Goal: Check status: Check status

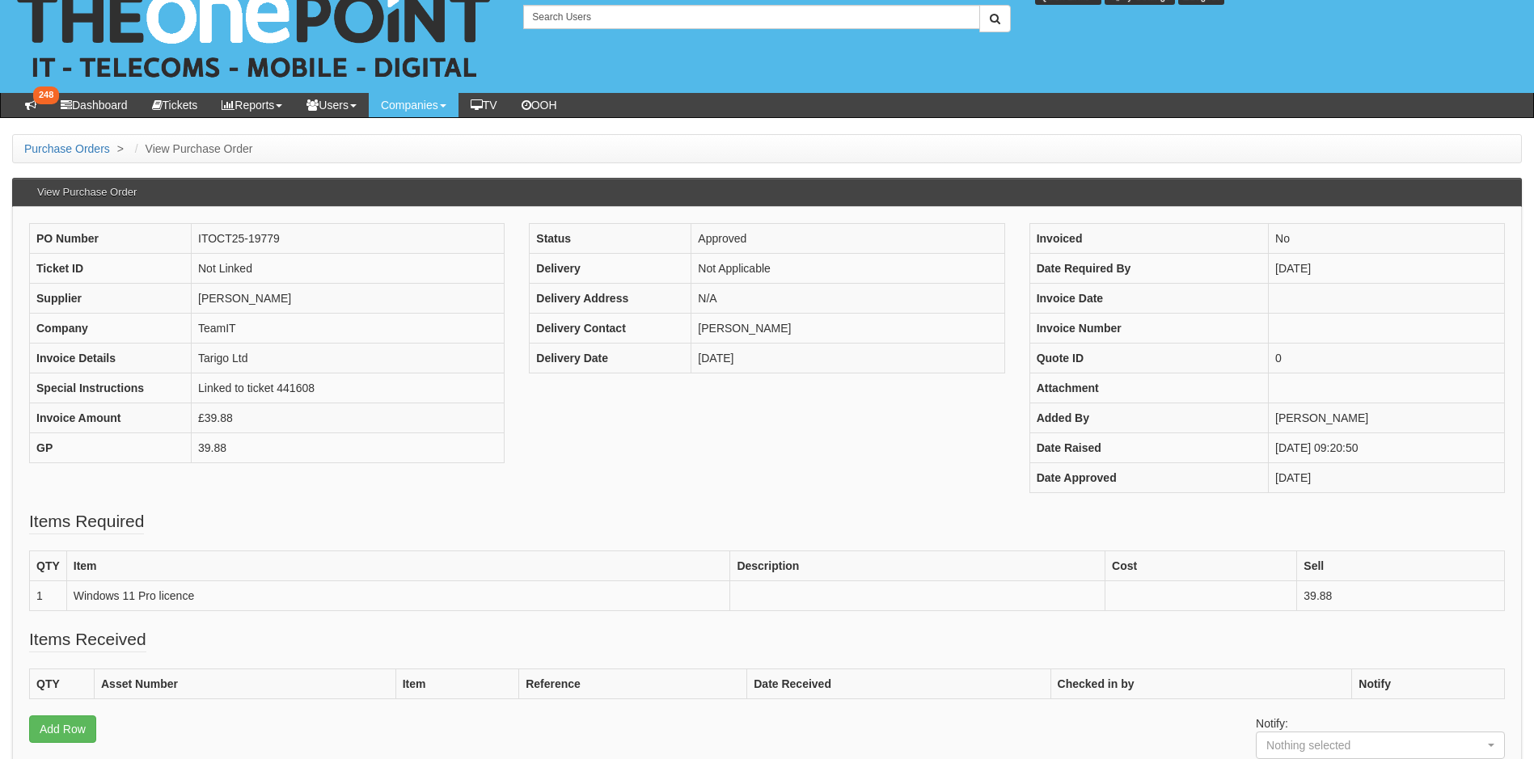
scroll to position [11, 0]
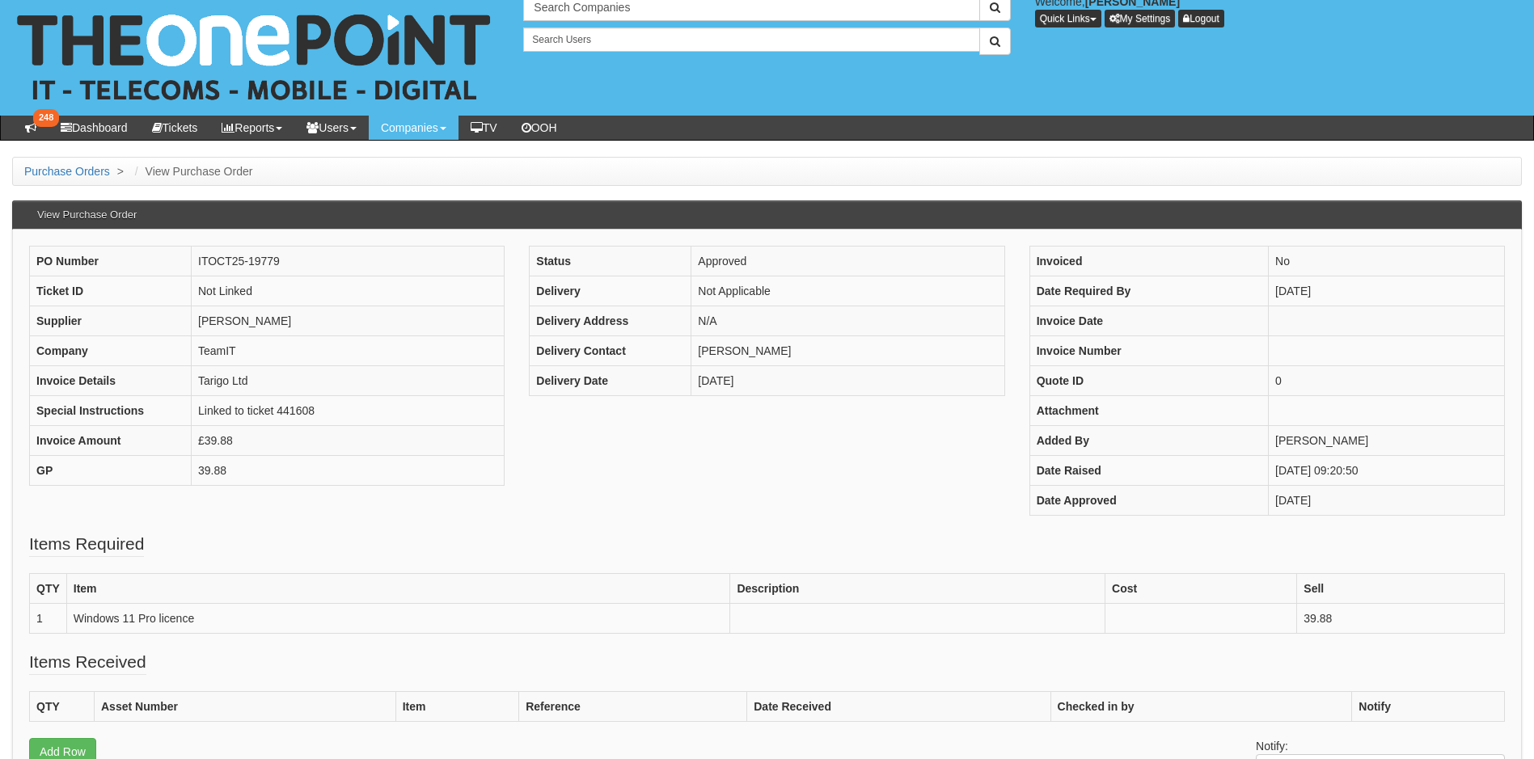
click at [606, 551] on fieldset "Items Required QTY Item Description Cost Sell 1 Windows 11 Pro licence 39.88" at bounding box center [766, 591] width 1475 height 118
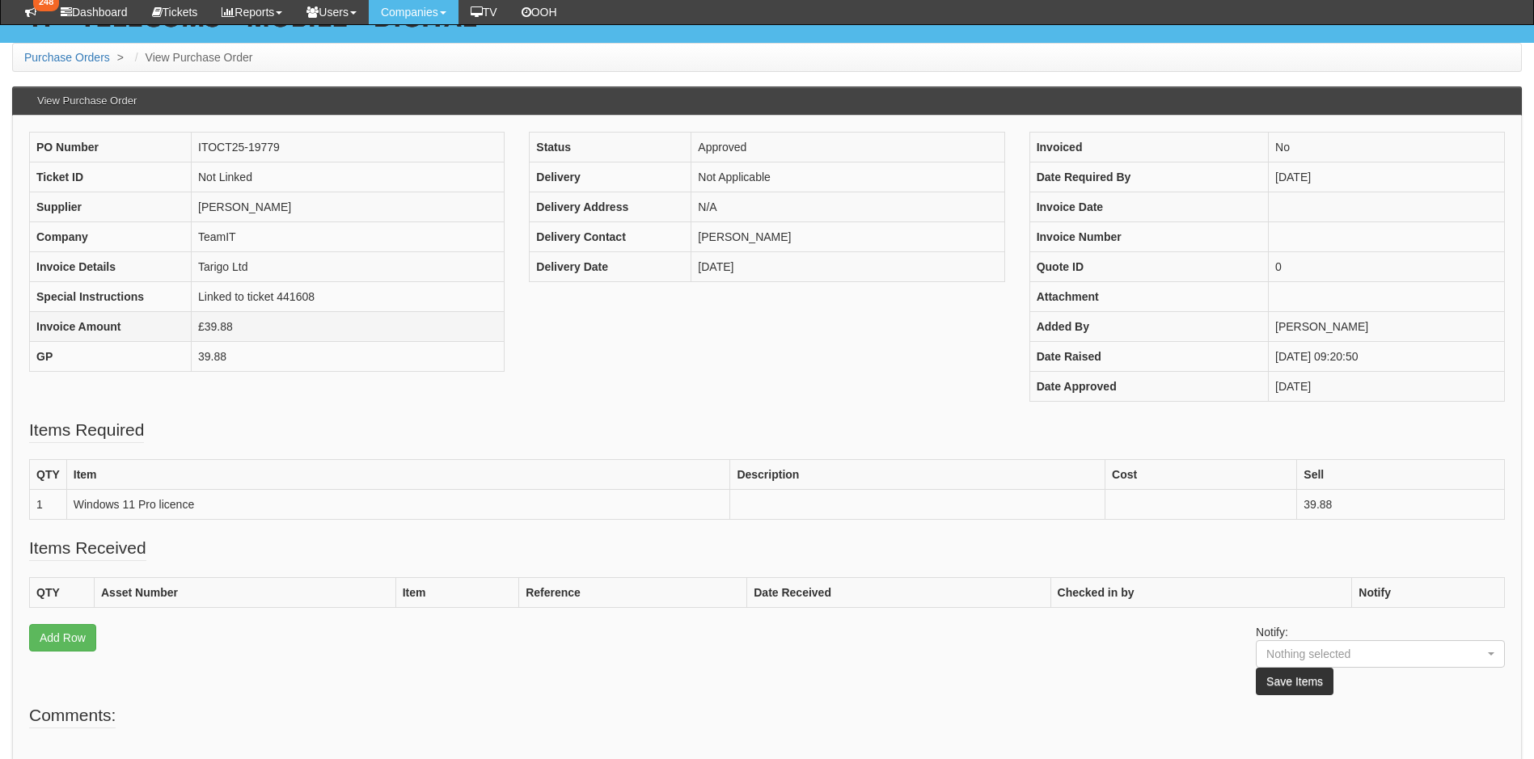
scroll to position [172, 0]
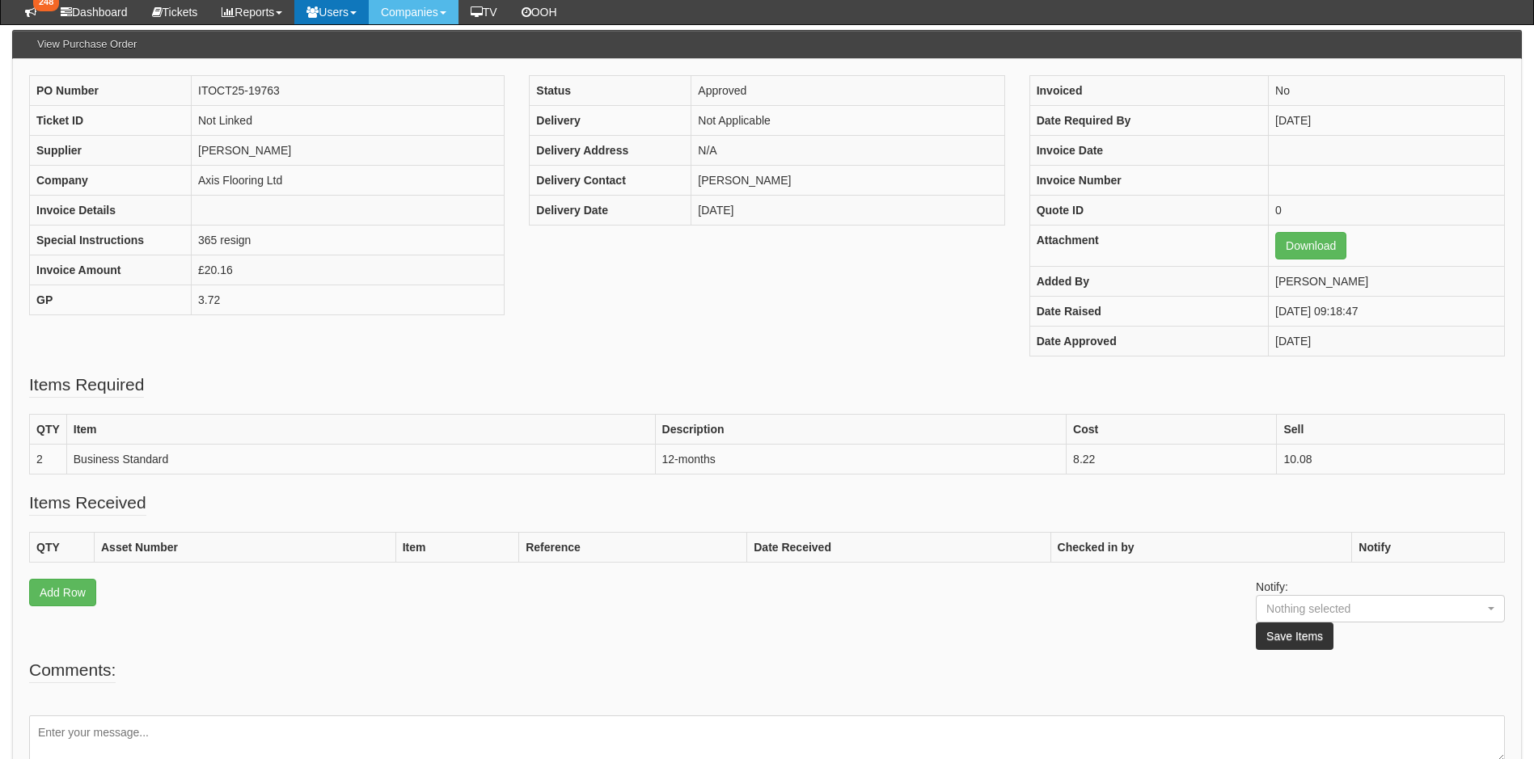
scroll to position [81, 0]
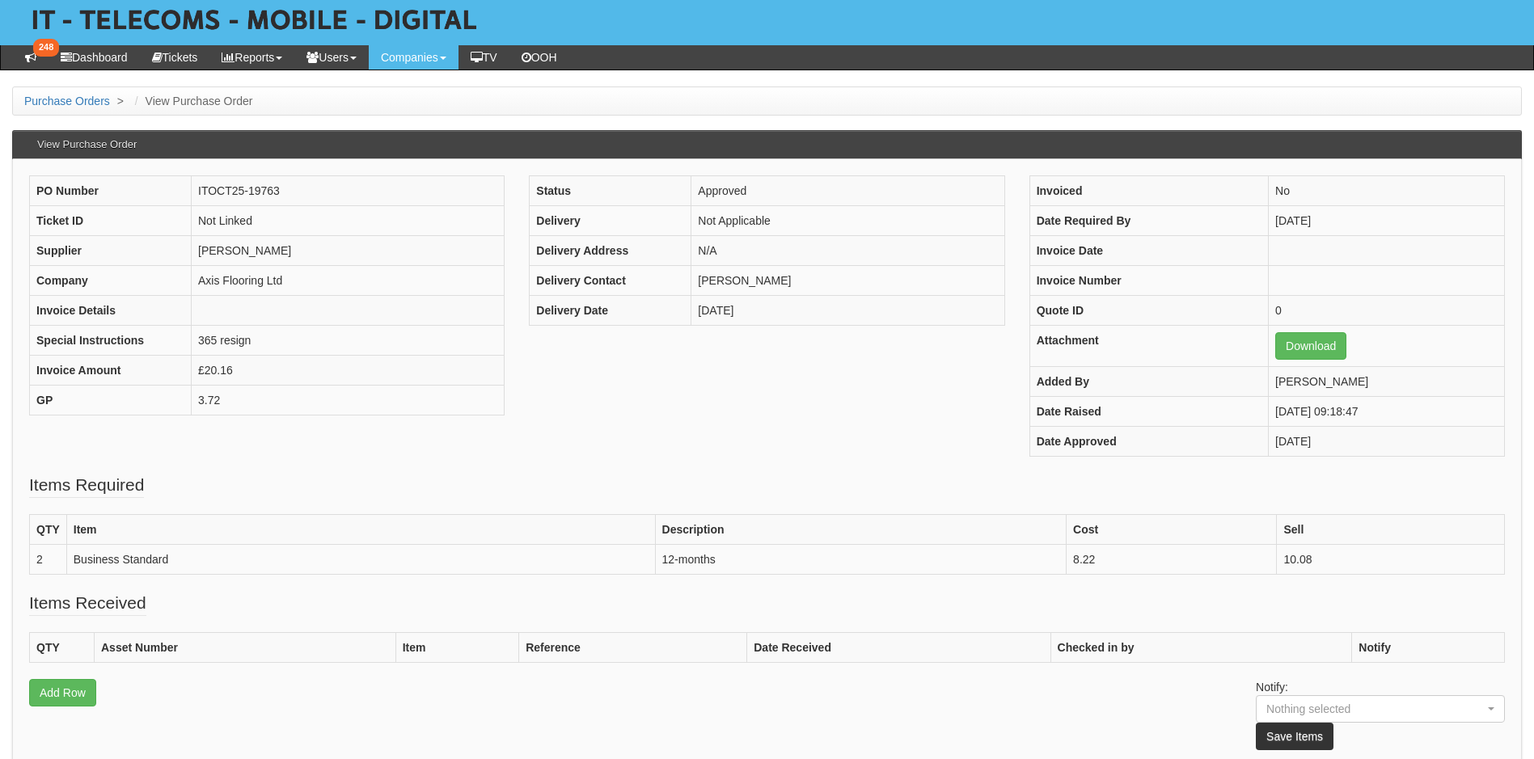
drag, startPoint x: 750, startPoint y: 18, endPoint x: 913, endPoint y: 78, distance: 174.2
